Goal: Task Accomplishment & Management: Use online tool/utility

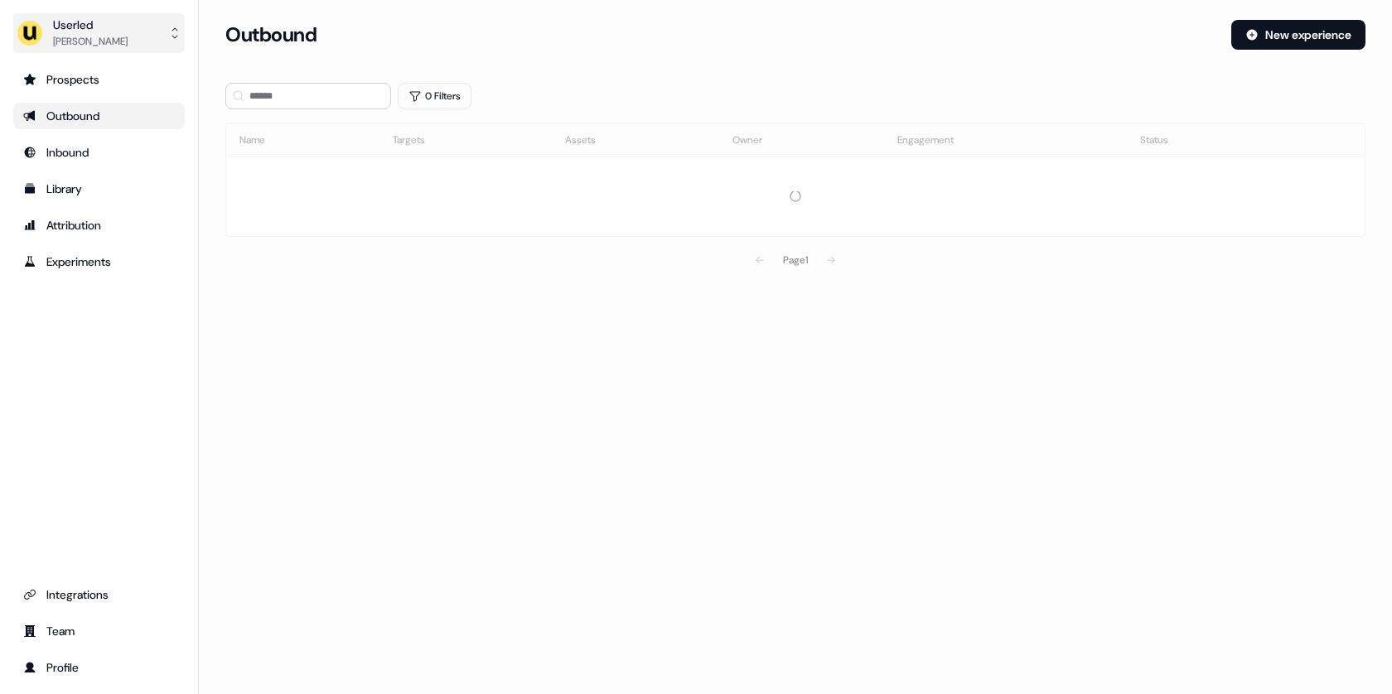
click at [133, 40] on button "Userled Tristan Saunders" at bounding box center [99, 33] width 172 height 40
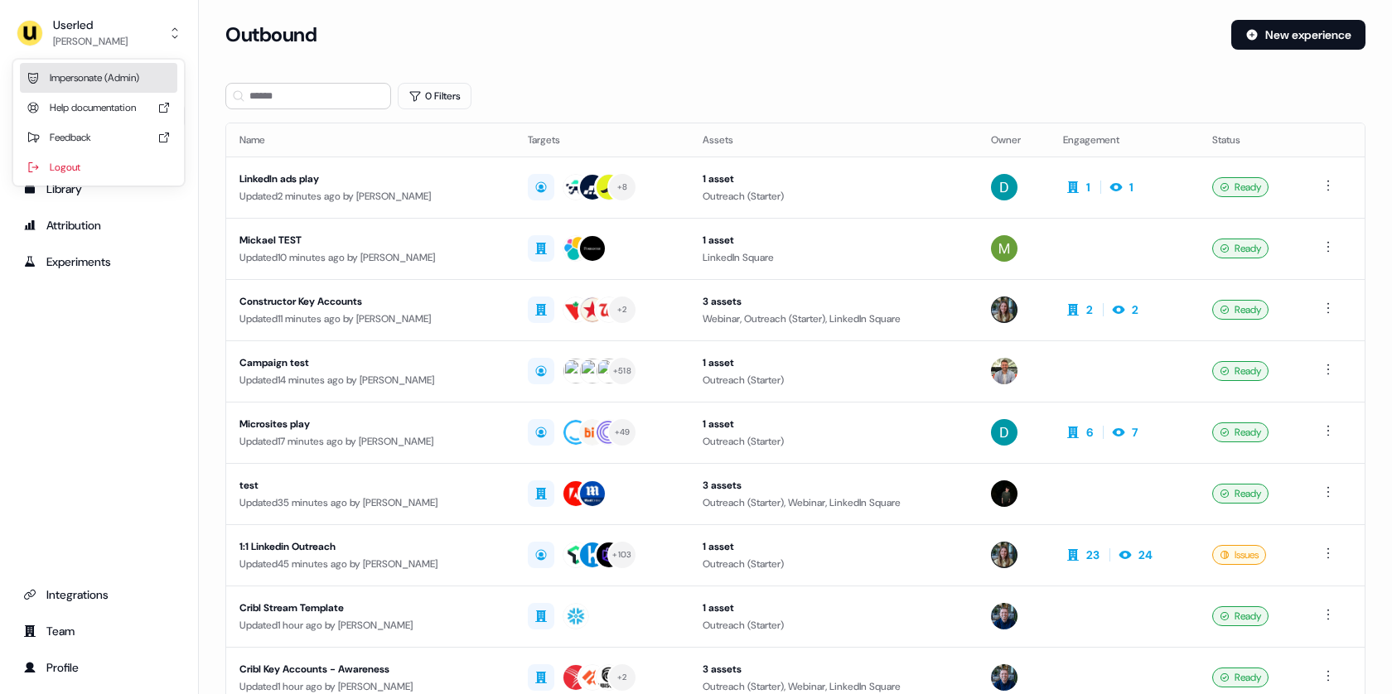
click at [123, 75] on div "Impersonate (Admin)" at bounding box center [98, 78] width 157 height 30
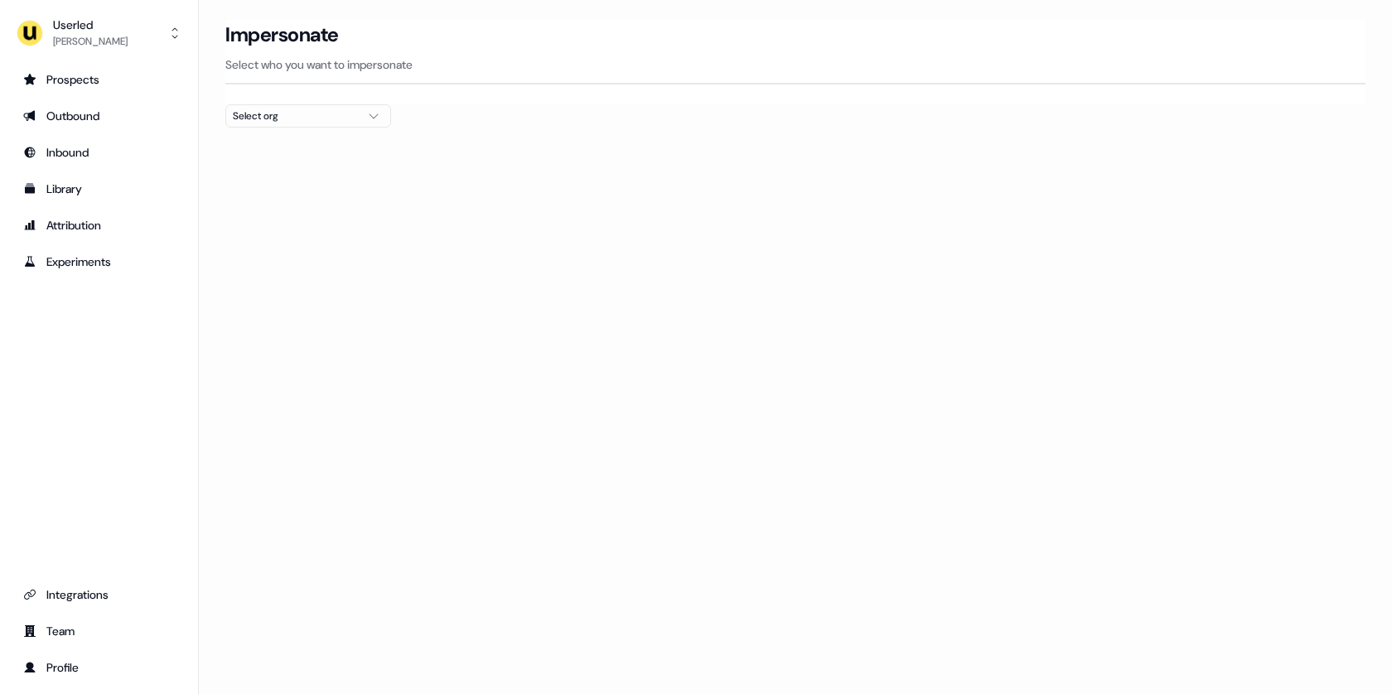
click at [263, 112] on div "Select org" at bounding box center [295, 116] width 124 height 17
type input "*****"
click at [250, 172] on div "Elastic" at bounding box center [308, 175] width 164 height 27
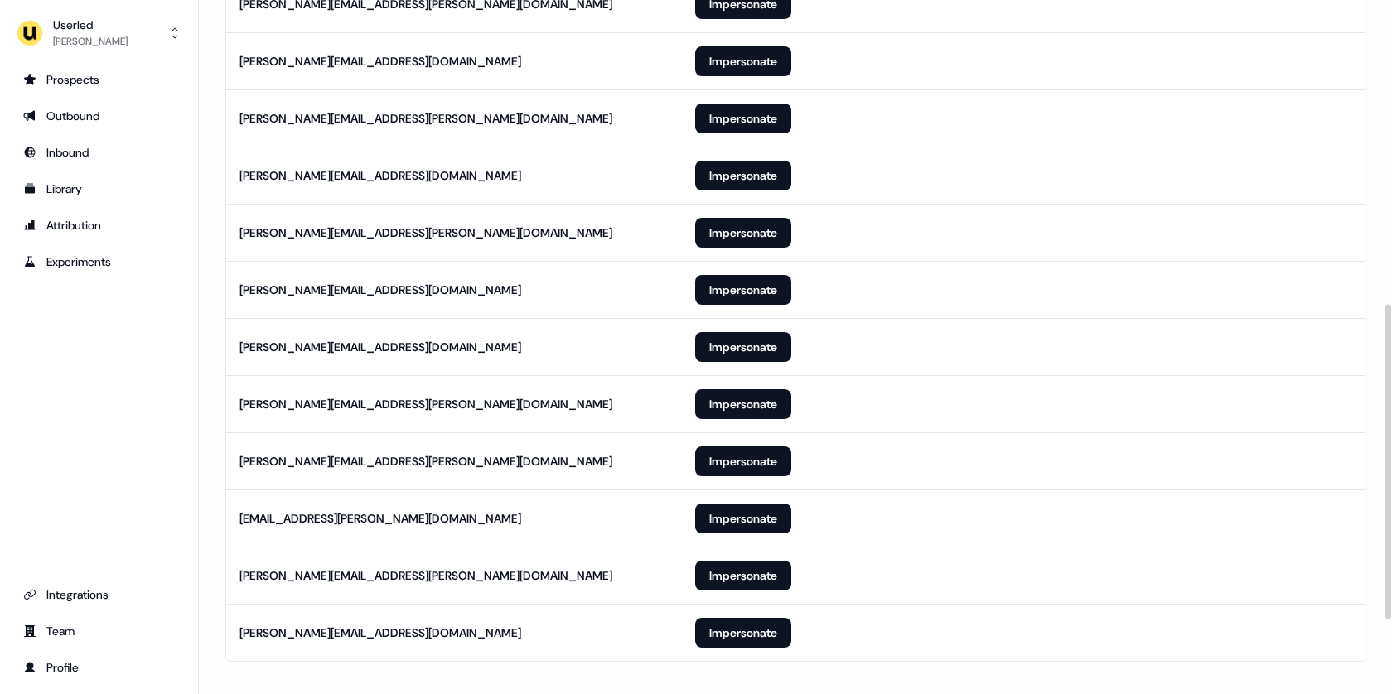
scroll to position [833, 0]
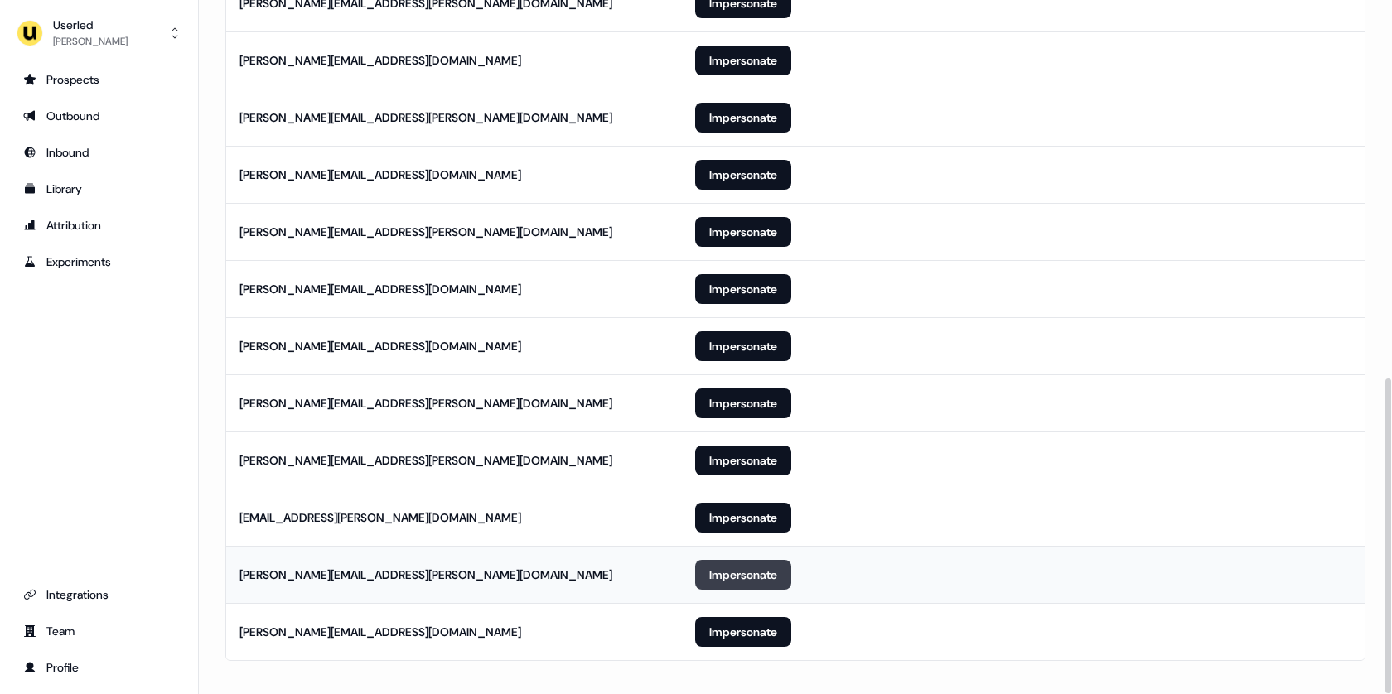
click at [722, 566] on button "Impersonate" at bounding box center [743, 575] width 96 height 30
